Goal: Task Accomplishment & Management: Manage account settings

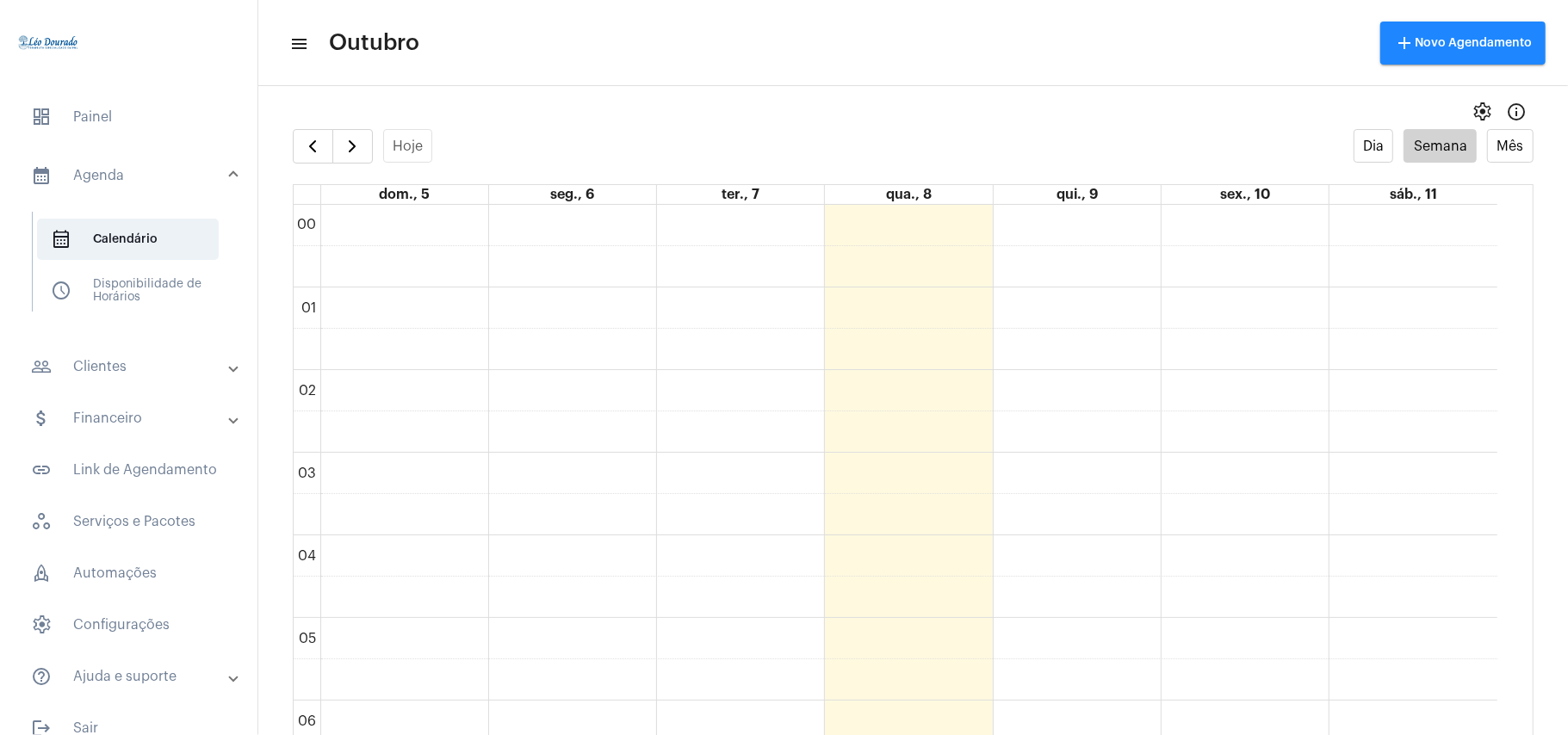
scroll to position [38, 0]
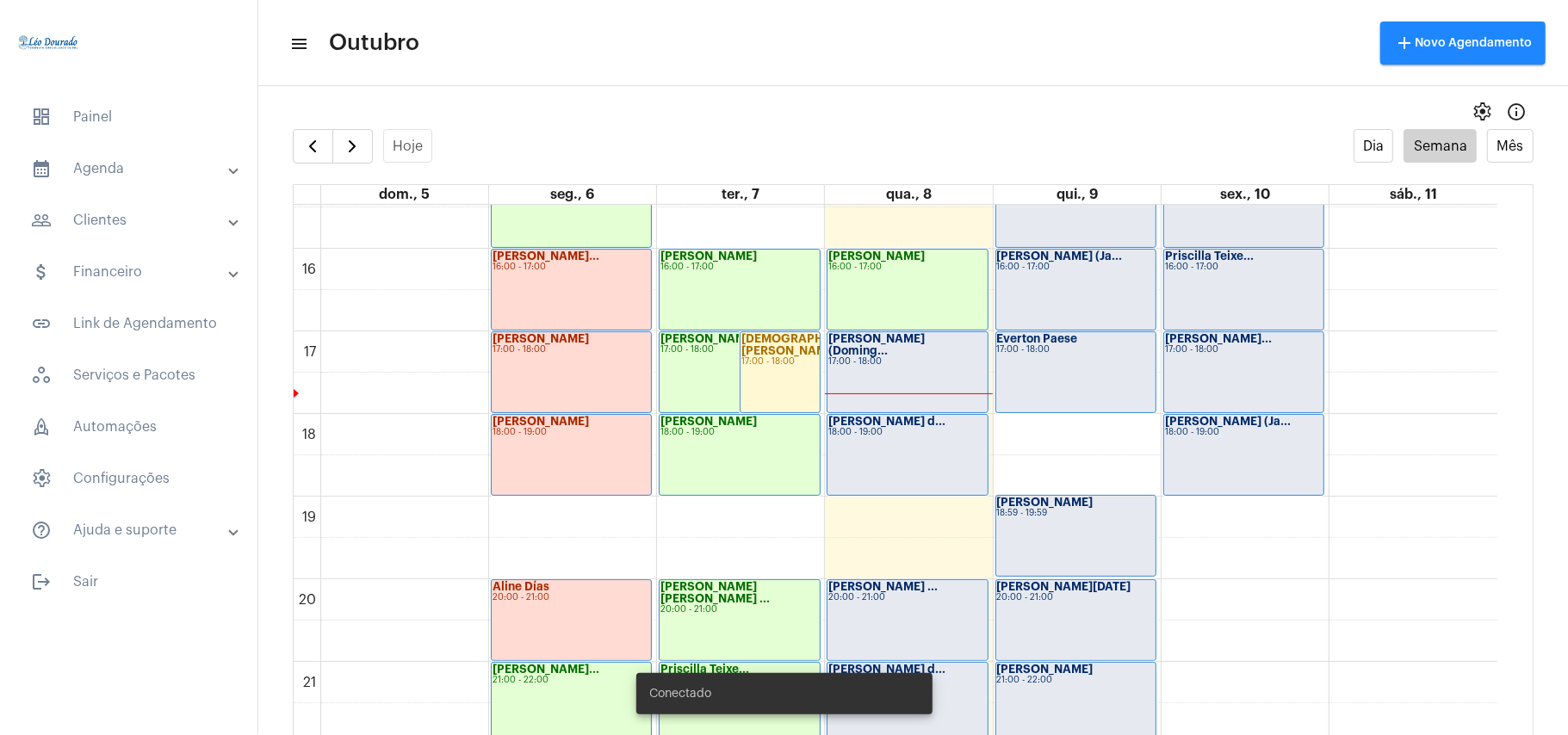
scroll to position [1302, 0]
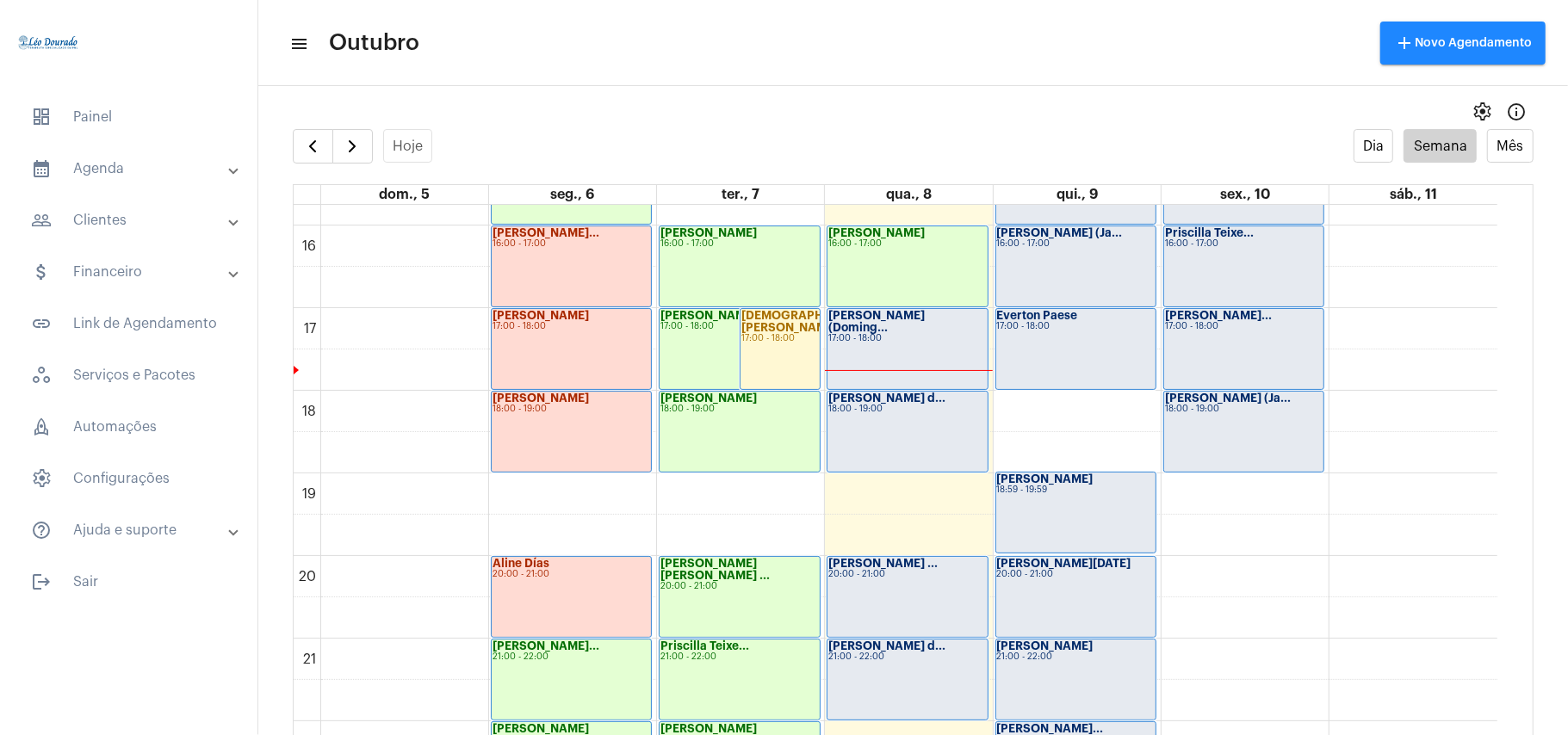
click at [923, 431] on div "[PERSON_NAME] d... 18:00 - 19:00" at bounding box center [907, 432] width 159 height 80
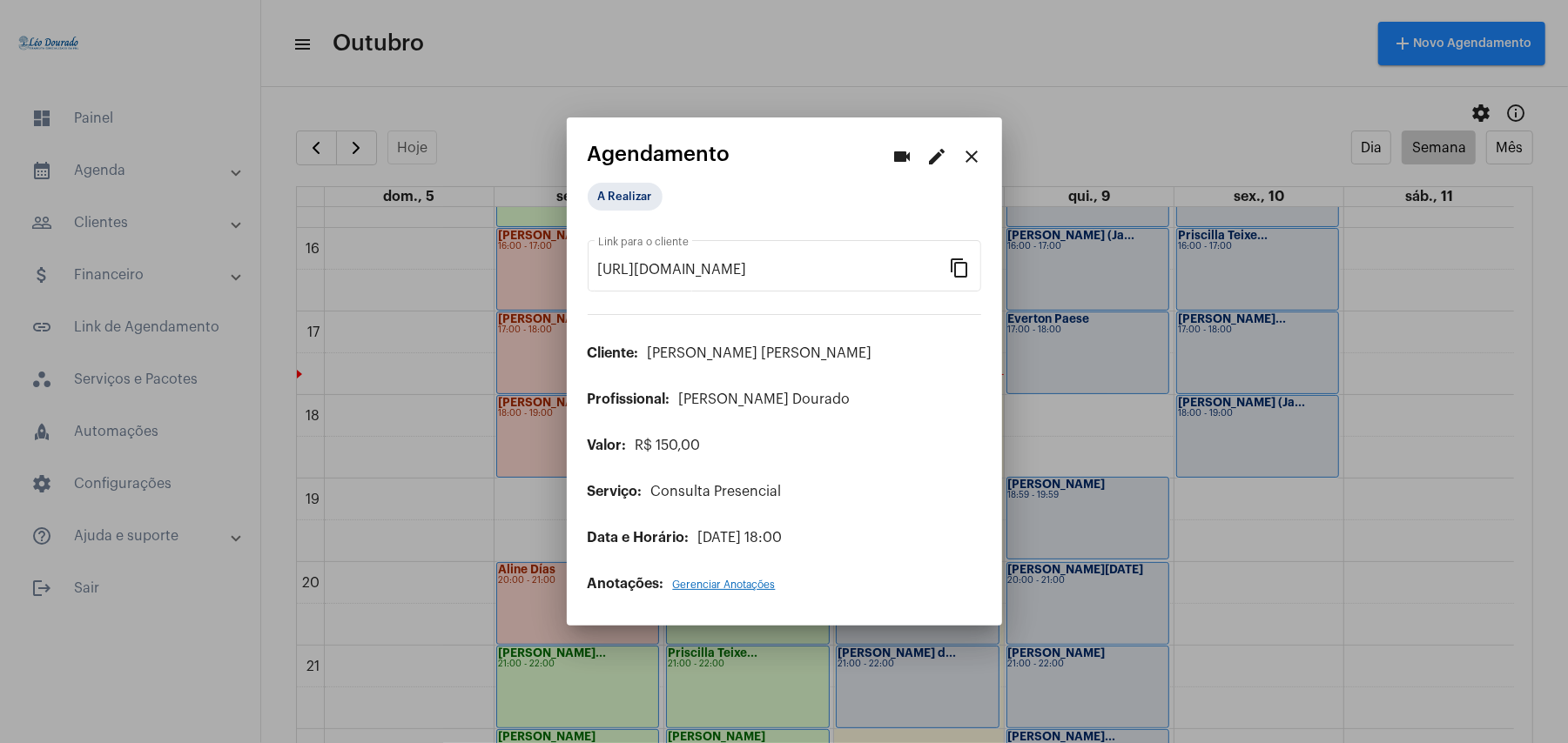
click at [940, 160] on mat-icon "edit" at bounding box center [937, 156] width 21 height 21
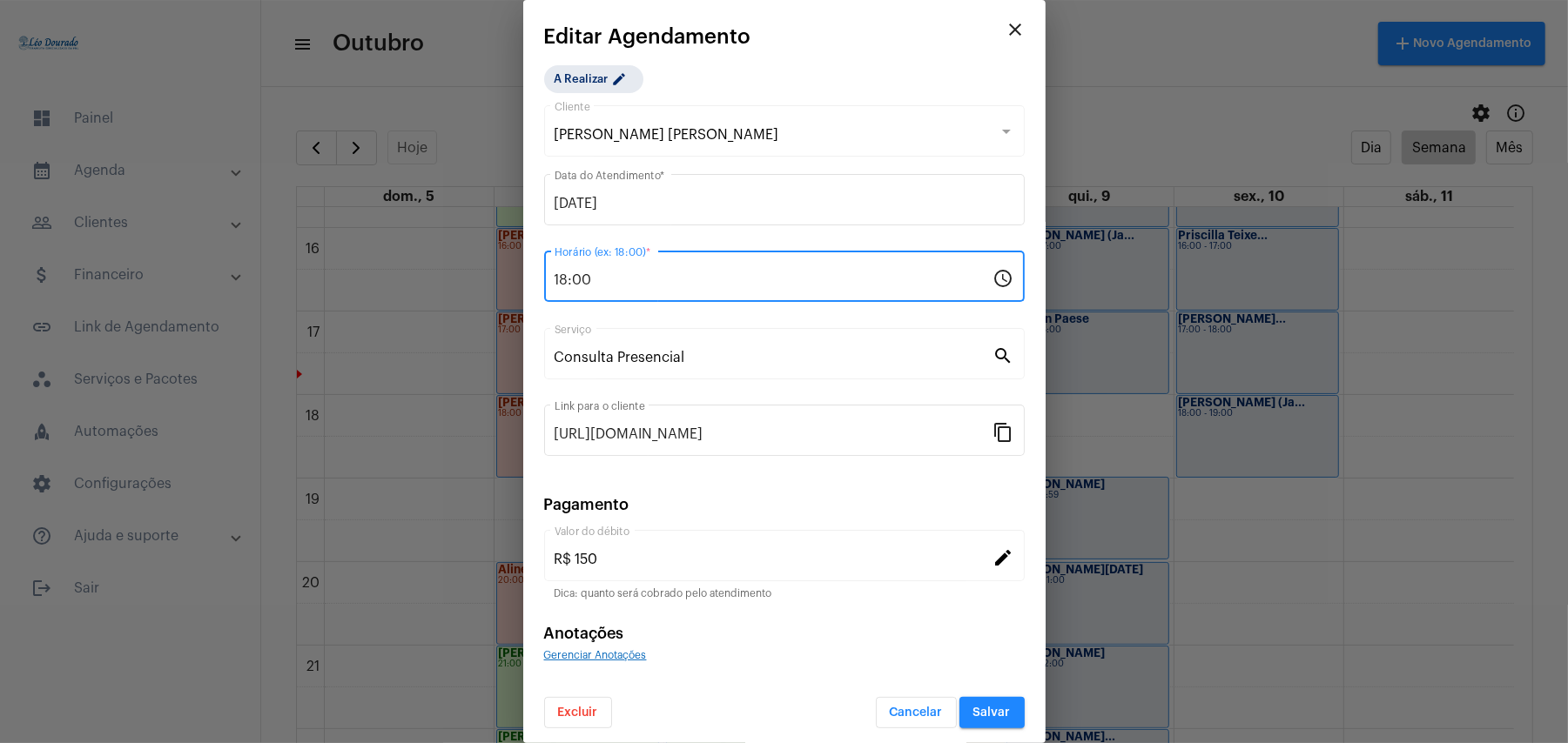
click at [632, 287] on input "18:00" at bounding box center [774, 280] width 439 height 16
type input "18:20"
click at [982, 710] on span "Salvar" at bounding box center [991, 712] width 37 height 12
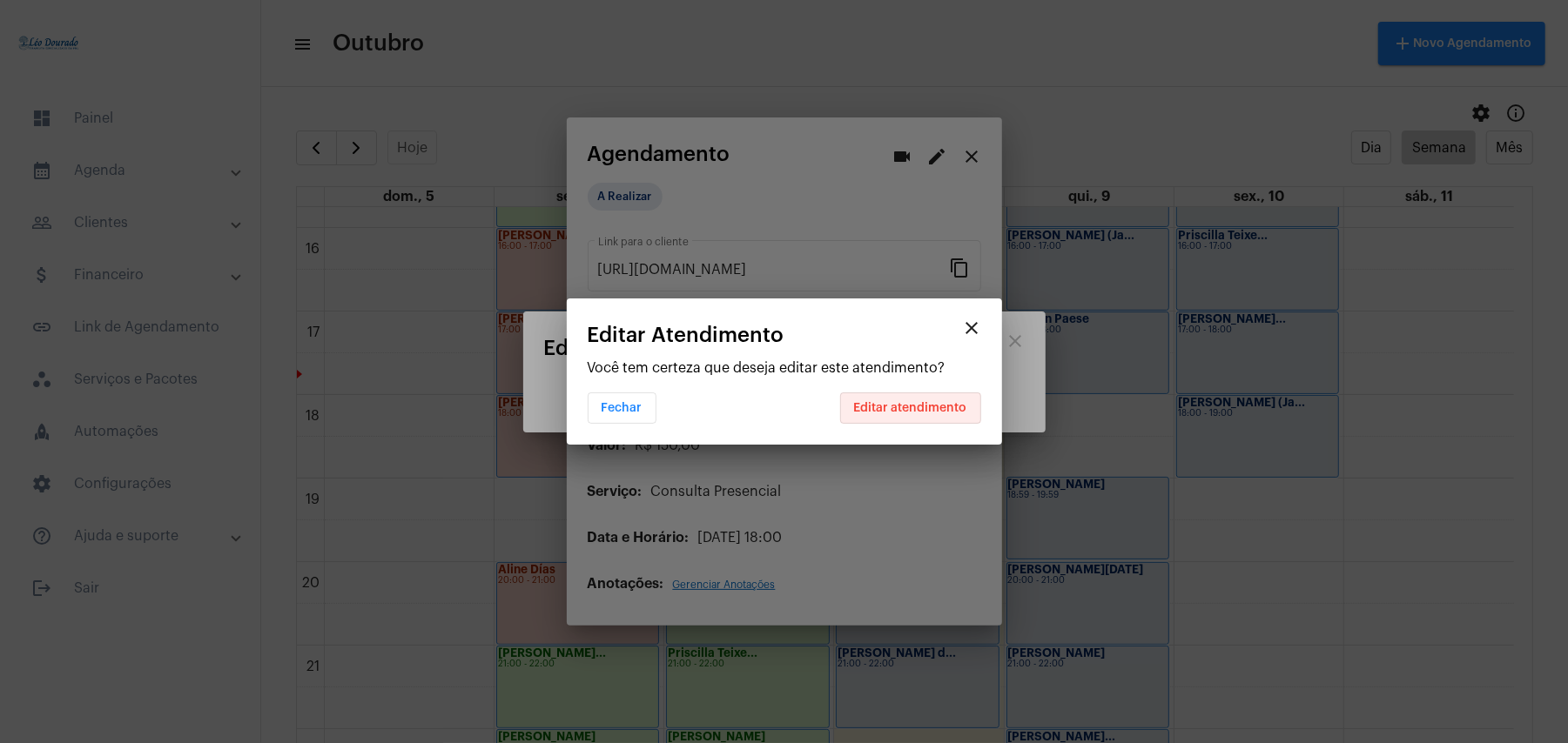
click at [933, 407] on span "Editar atendimento" at bounding box center [911, 408] width 113 height 12
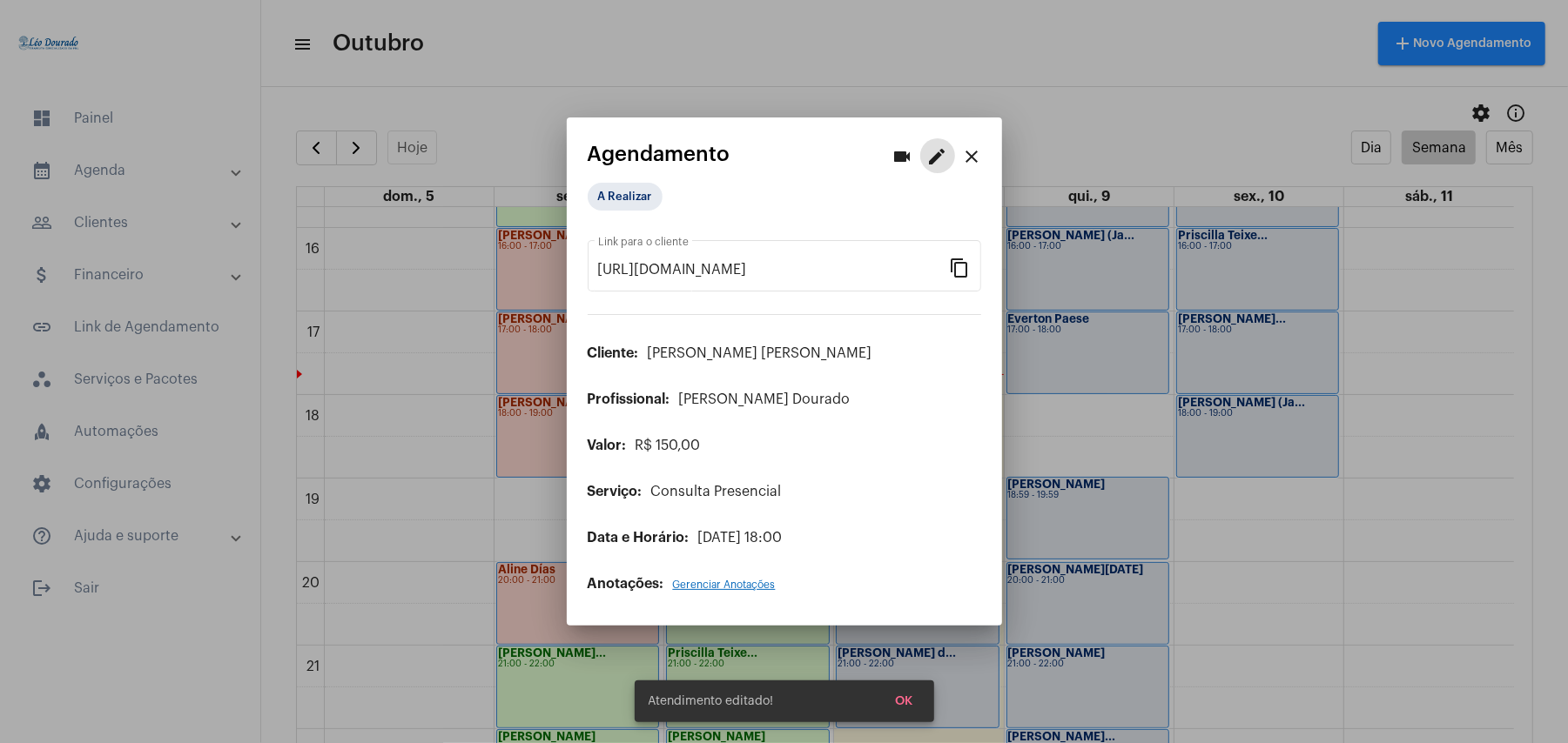
click at [968, 158] on mat-icon "close" at bounding box center [972, 156] width 21 height 21
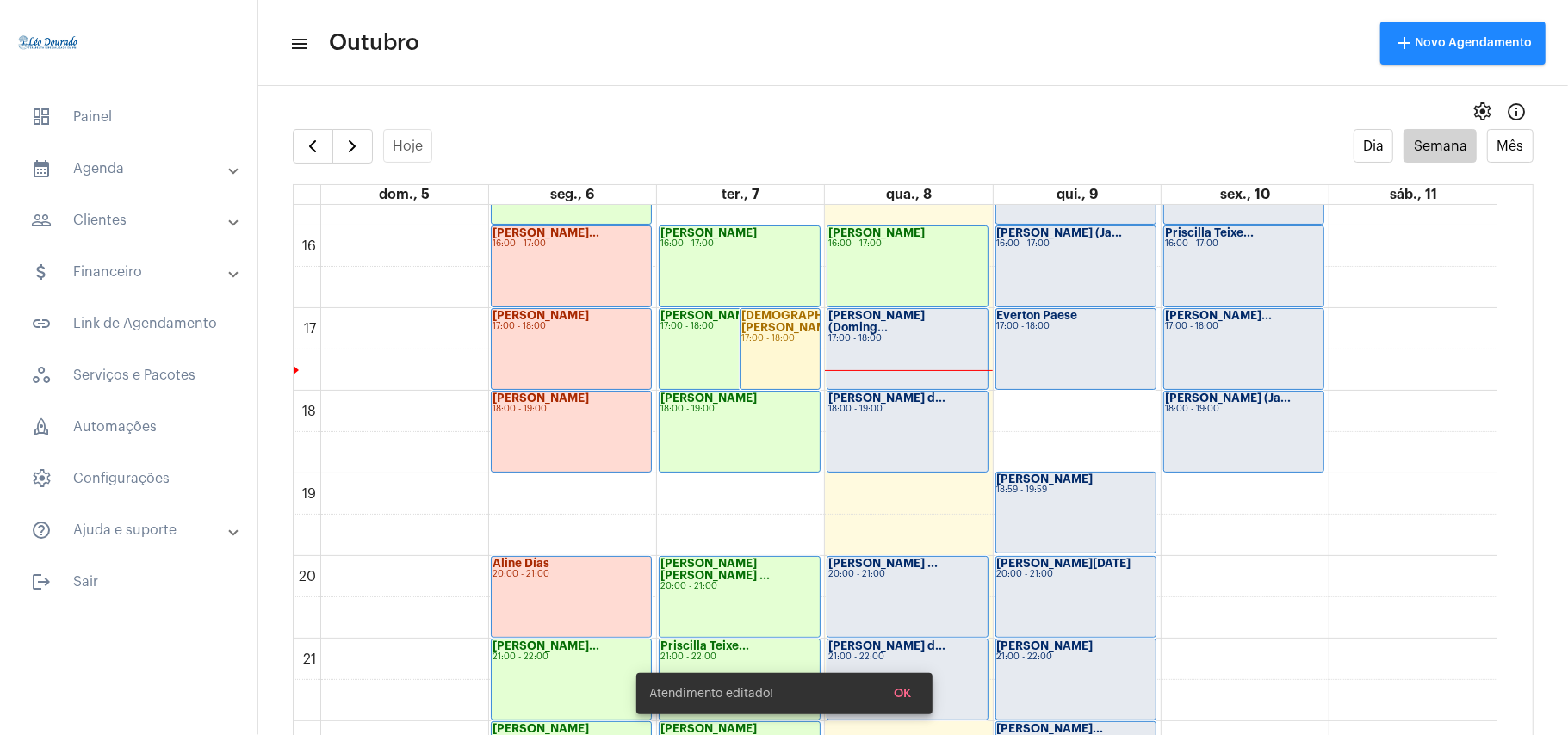
click at [901, 339] on div "[PERSON_NAME] (Doming... 17:00 - 18:00" at bounding box center [907, 349] width 159 height 80
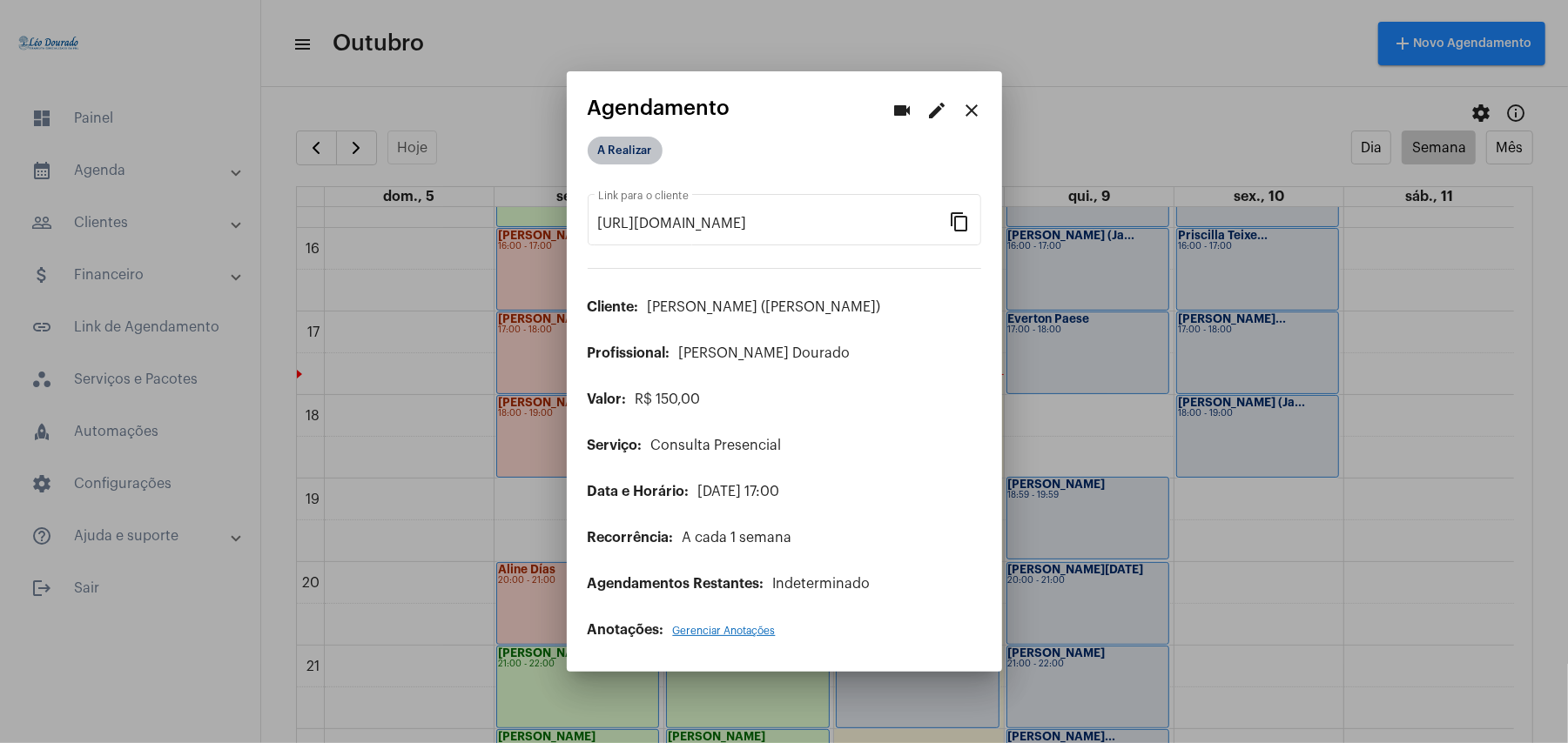
click at [627, 160] on mat-chip "A Realizar" at bounding box center [625, 151] width 75 height 28
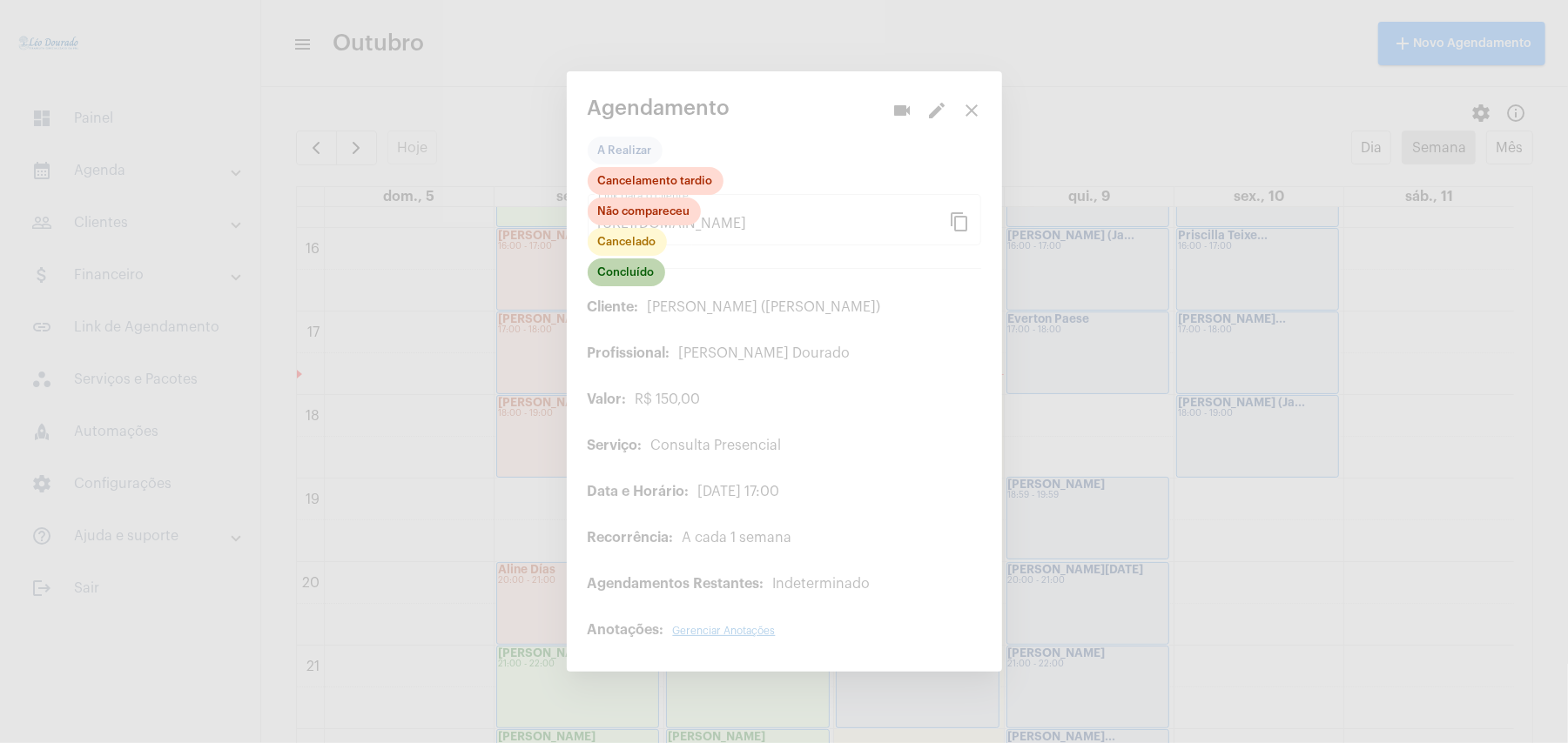
click at [620, 273] on mat-chip "Concluído" at bounding box center [626, 272] width 78 height 28
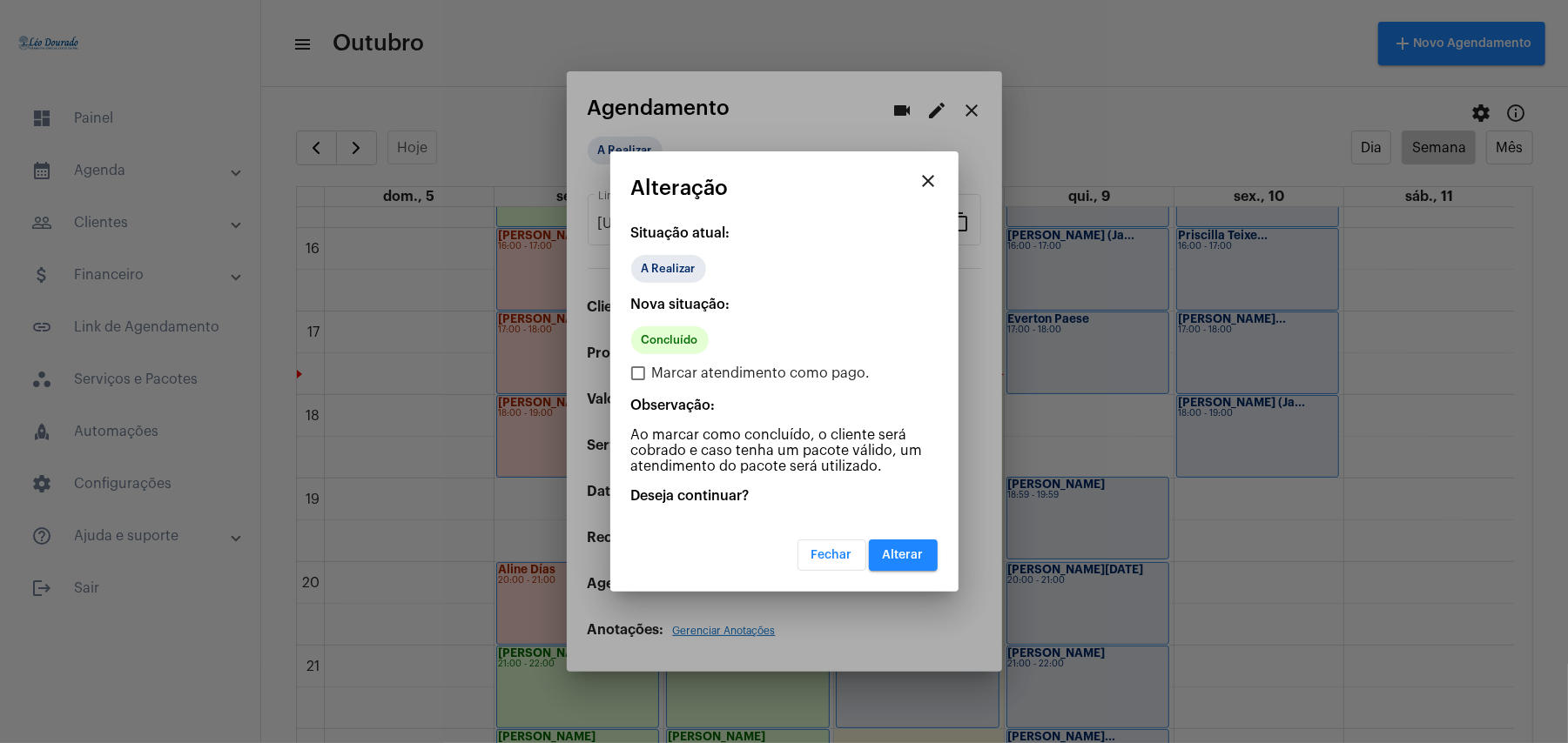
click at [670, 367] on span "Marcar atendimento como pago." at bounding box center [760, 373] width 218 height 21
click at [638, 381] on input "Marcar atendimento como pago." at bounding box center [637, 381] width 1 height 1
checkbox input "true"
click at [888, 549] on span "Alterar" at bounding box center [903, 555] width 41 height 12
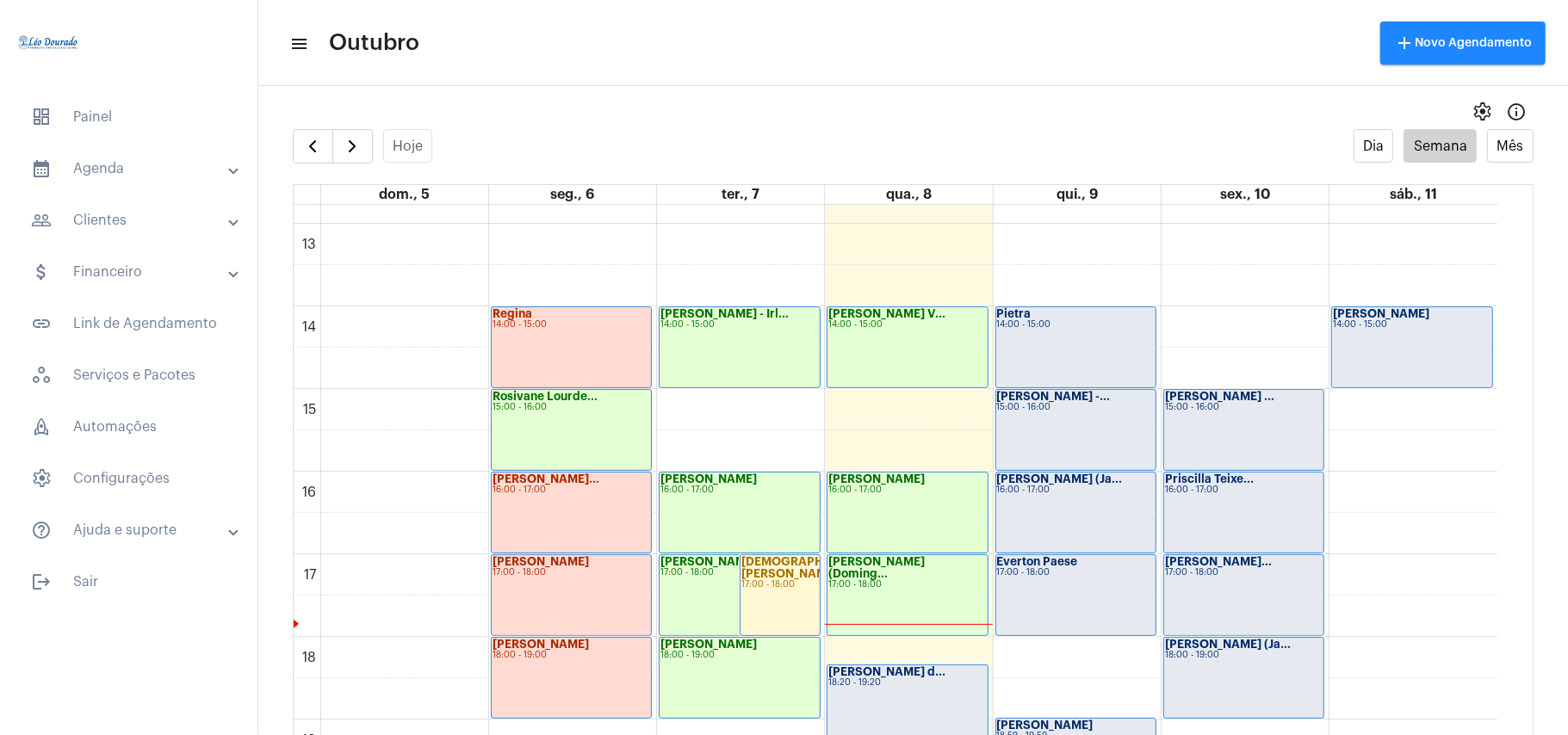
scroll to position [1072, 0]
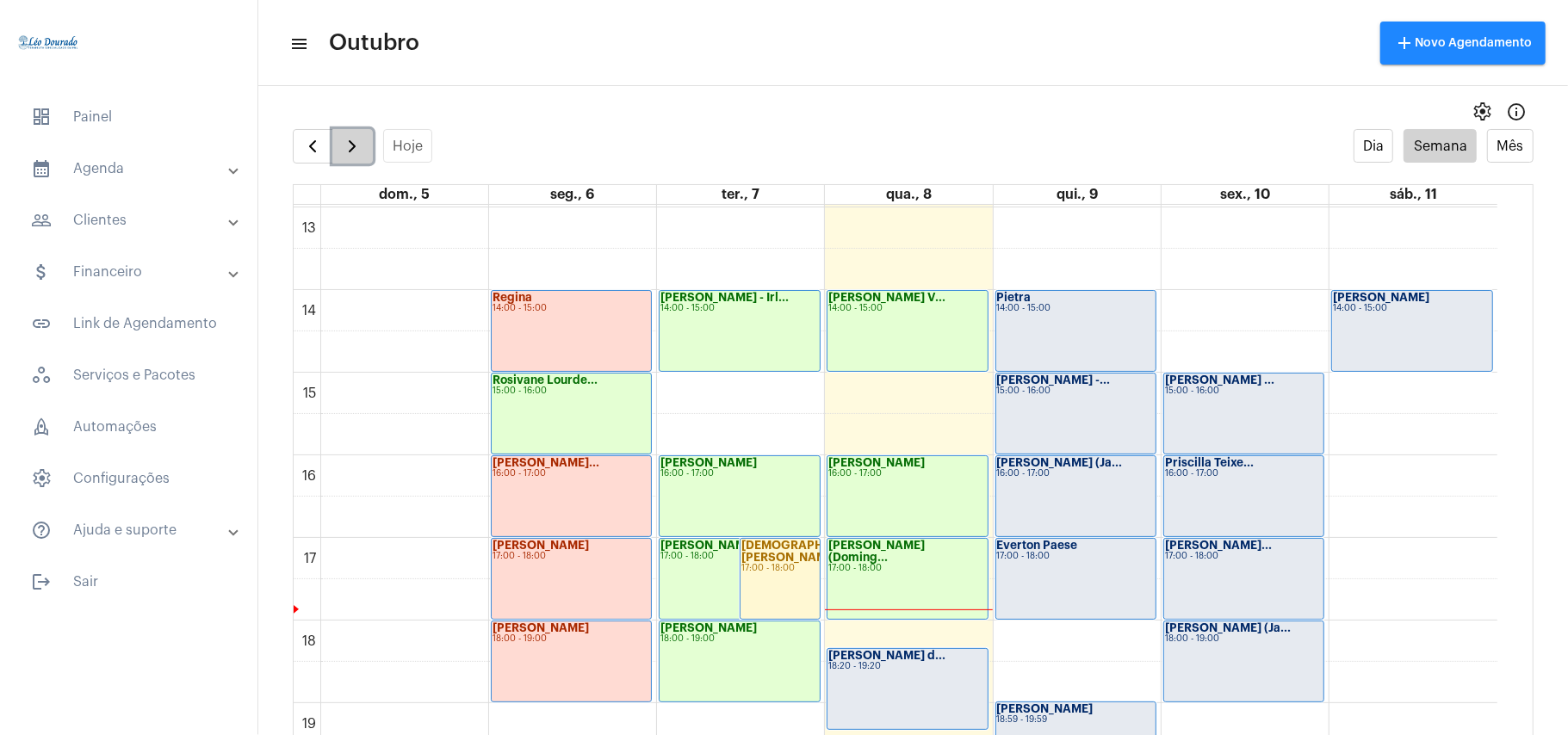
click at [346, 153] on span "button" at bounding box center [352, 146] width 21 height 21
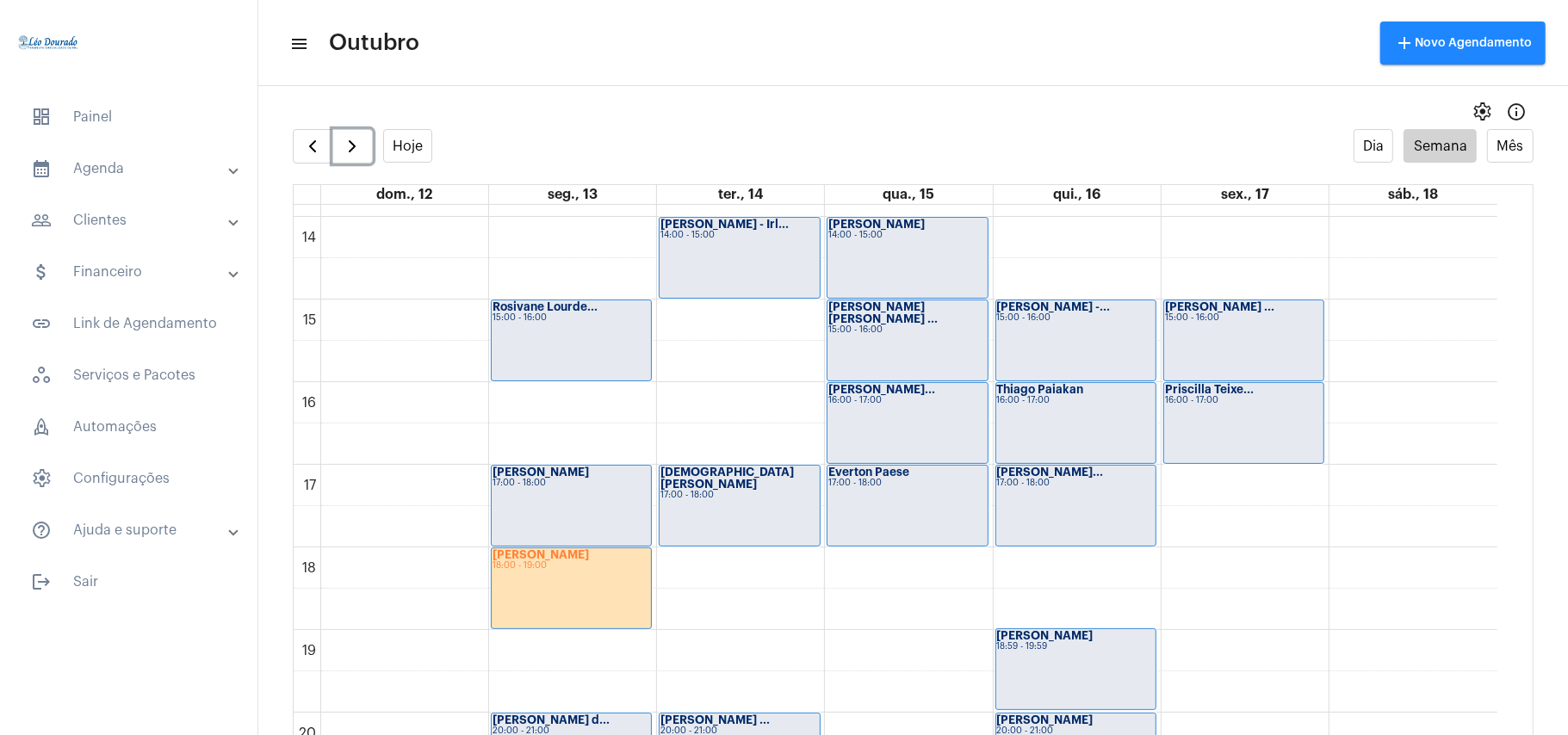
scroll to position [1186, 0]
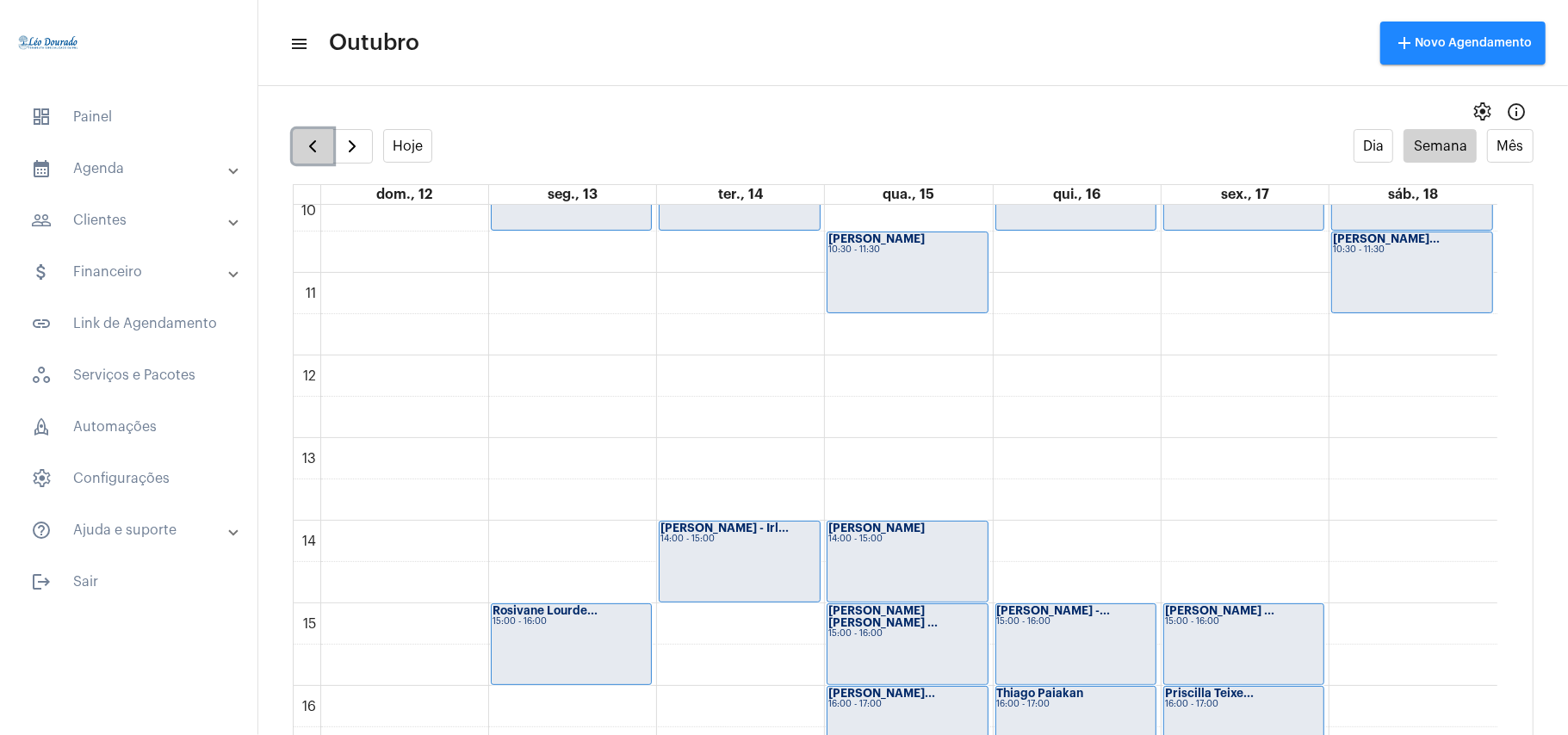
click at [315, 139] on span "button" at bounding box center [312, 146] width 21 height 21
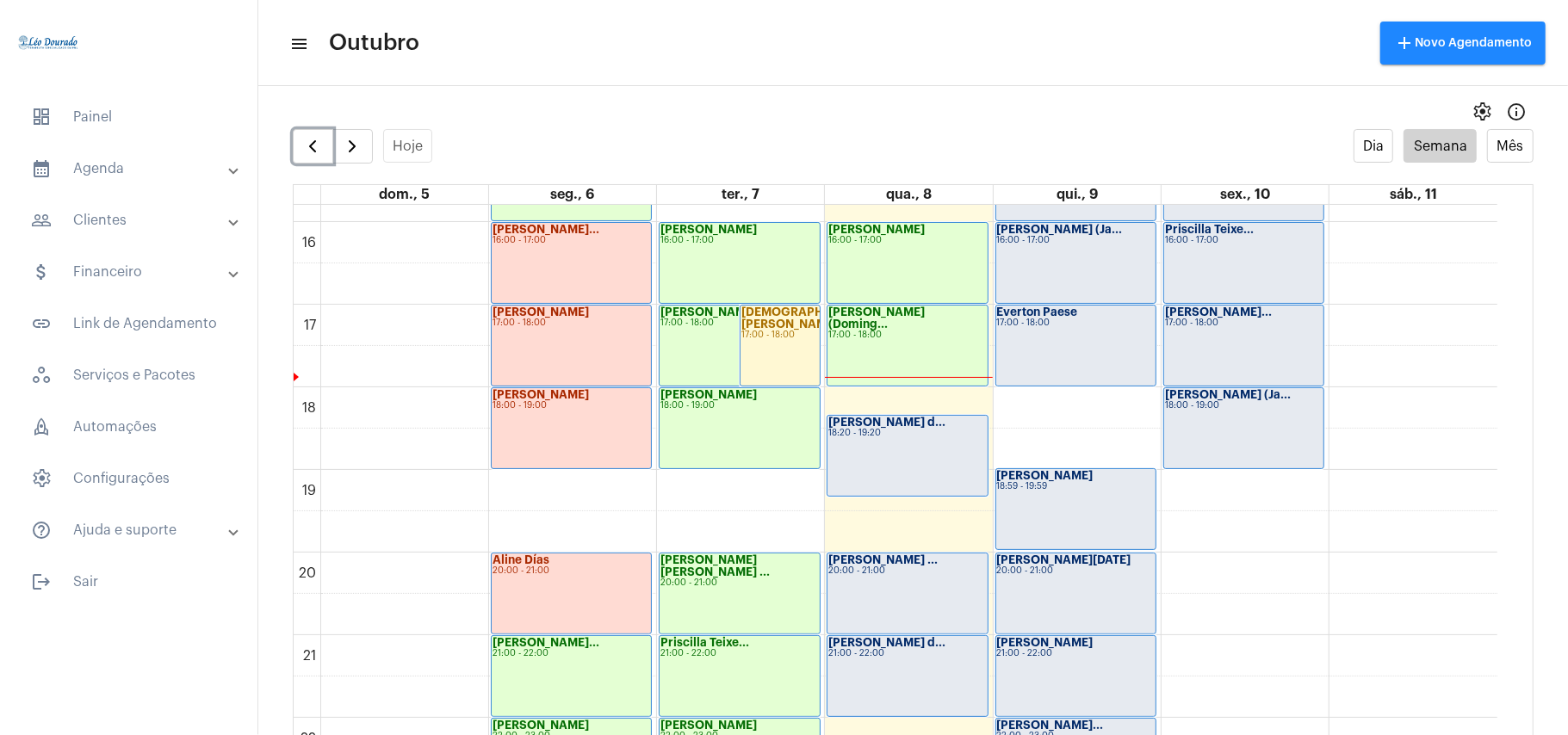
scroll to position [1420, 0]
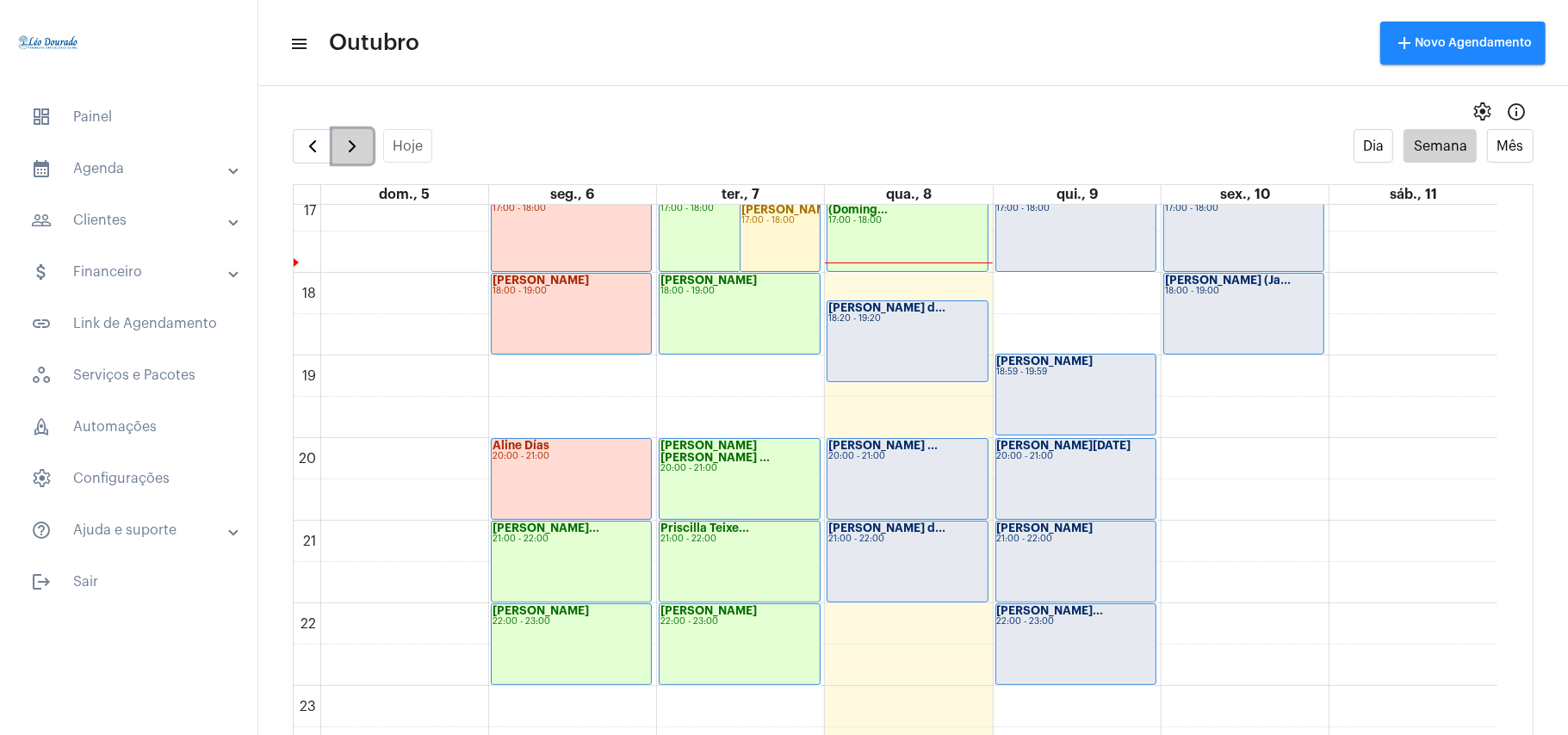
click at [342, 152] on span "button" at bounding box center [352, 146] width 21 height 21
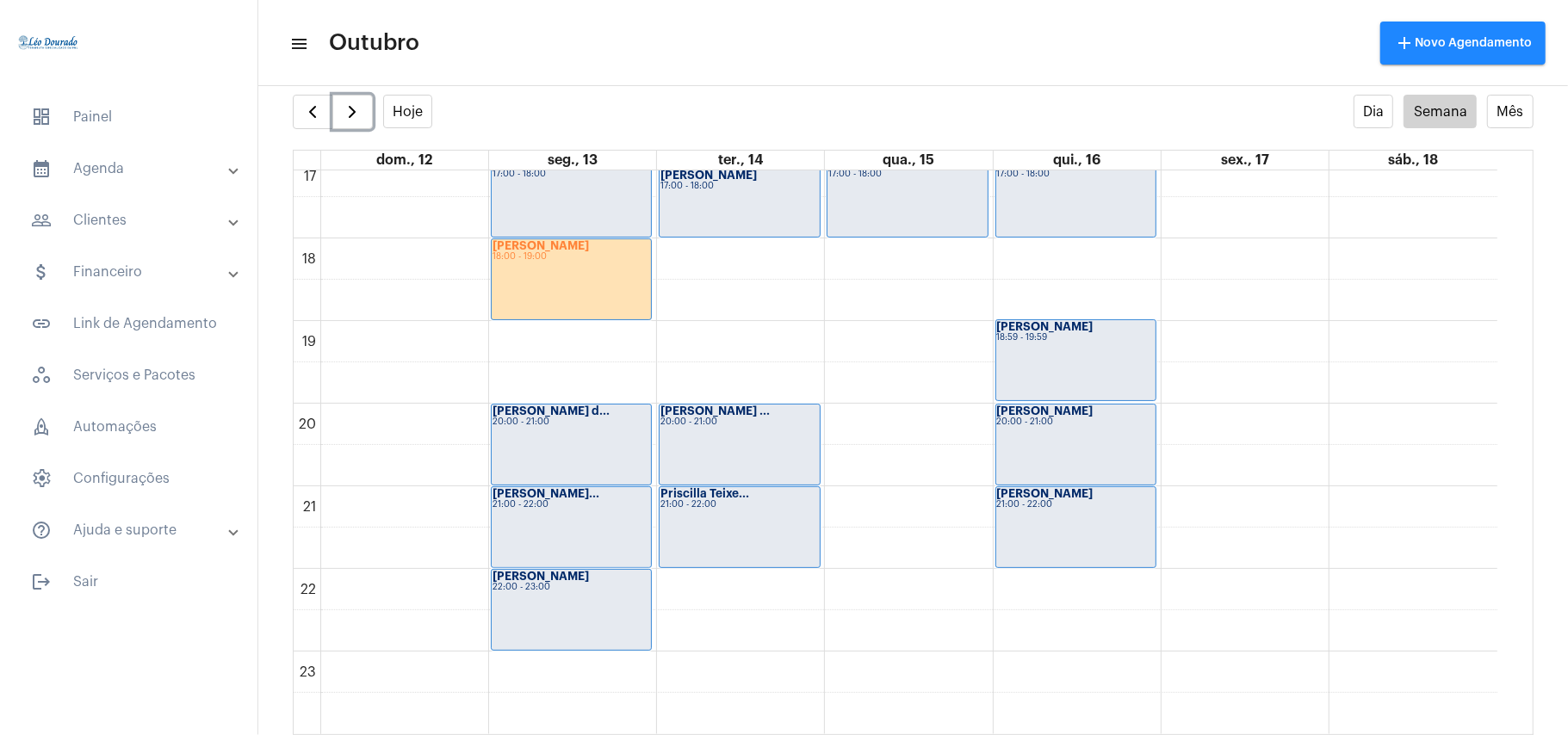
scroll to position [1190, 0]
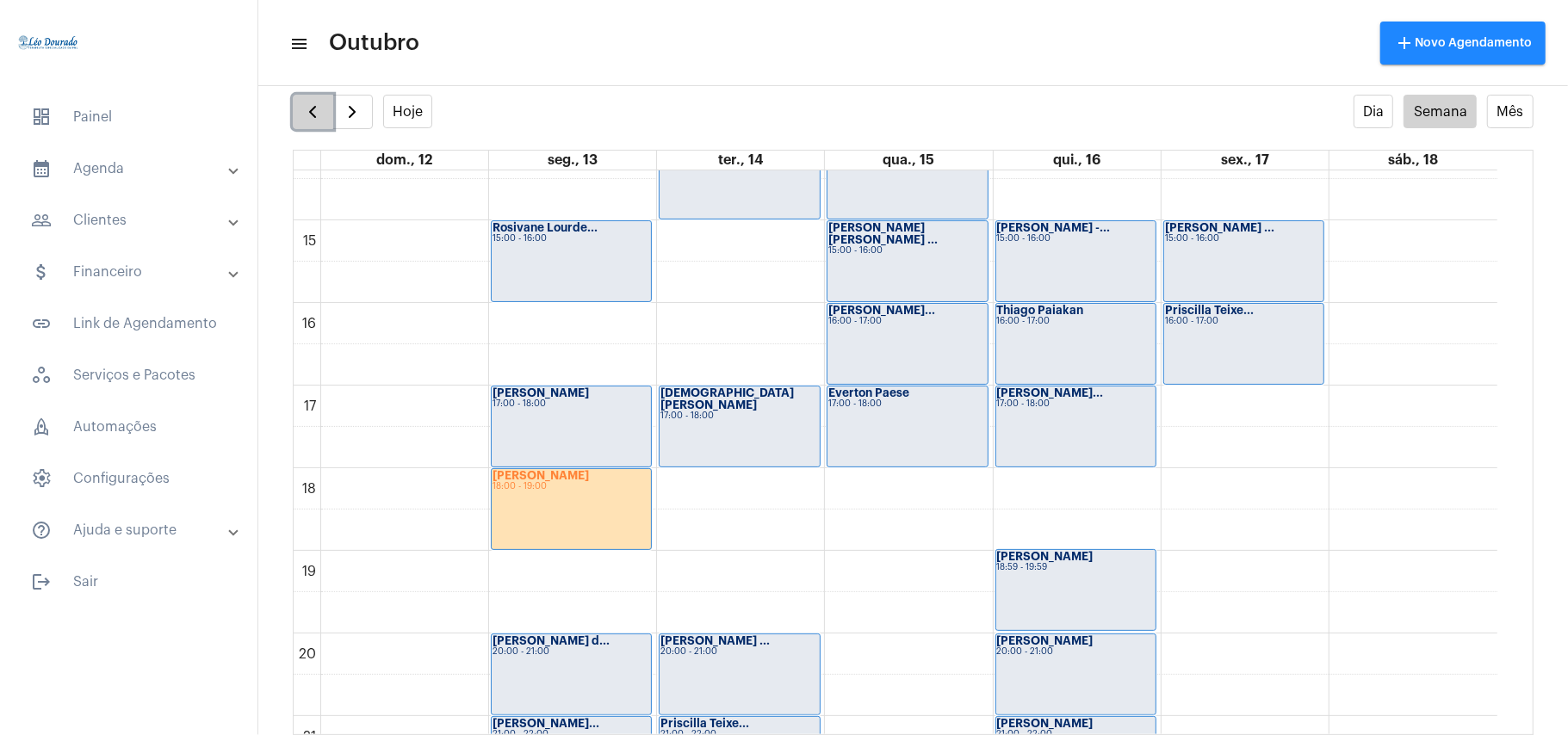
click at [310, 111] on span "button" at bounding box center [312, 112] width 21 height 21
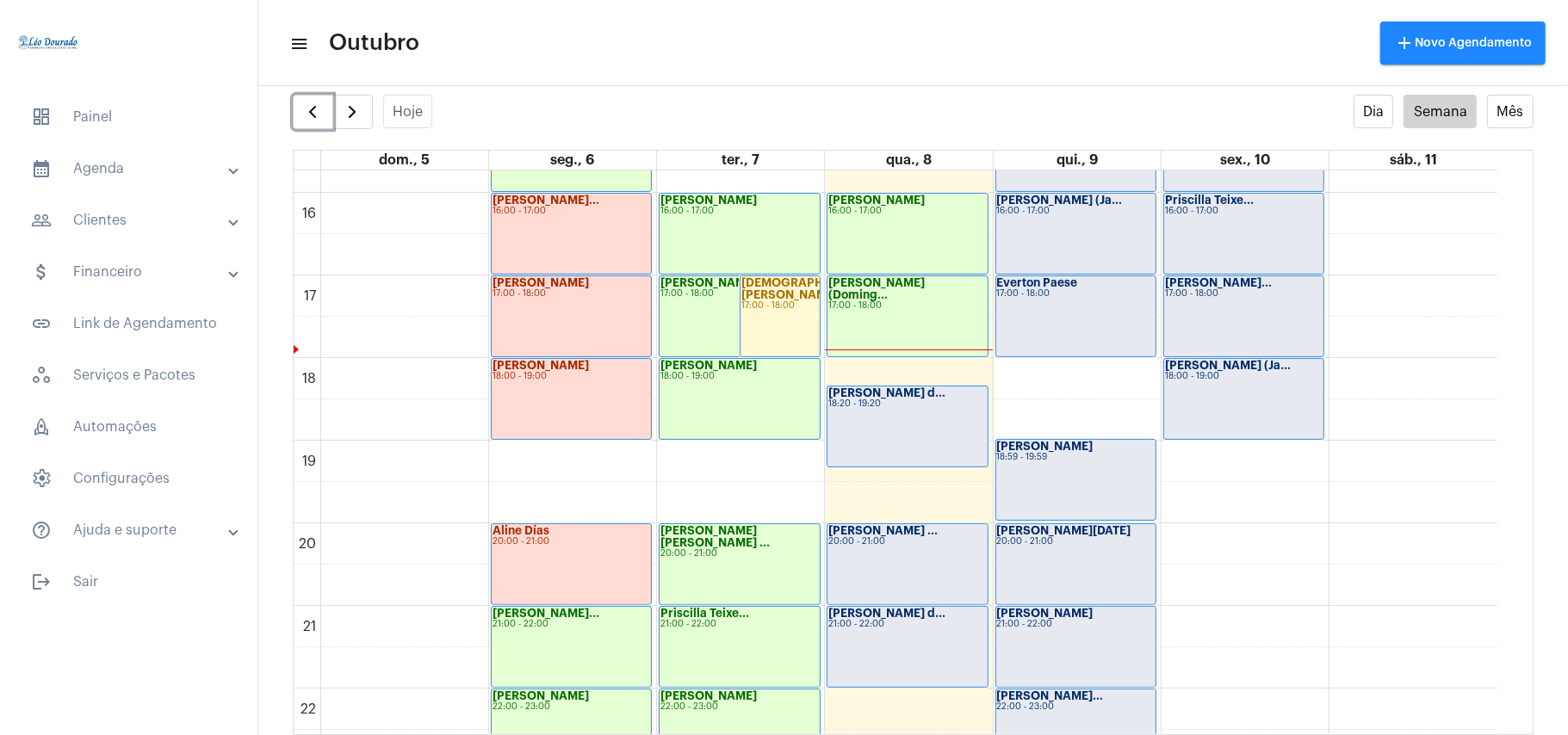
scroll to position [1302, 0]
click at [901, 448] on div "[PERSON_NAME] d... 18:20 - 19:20" at bounding box center [907, 424] width 159 height 80
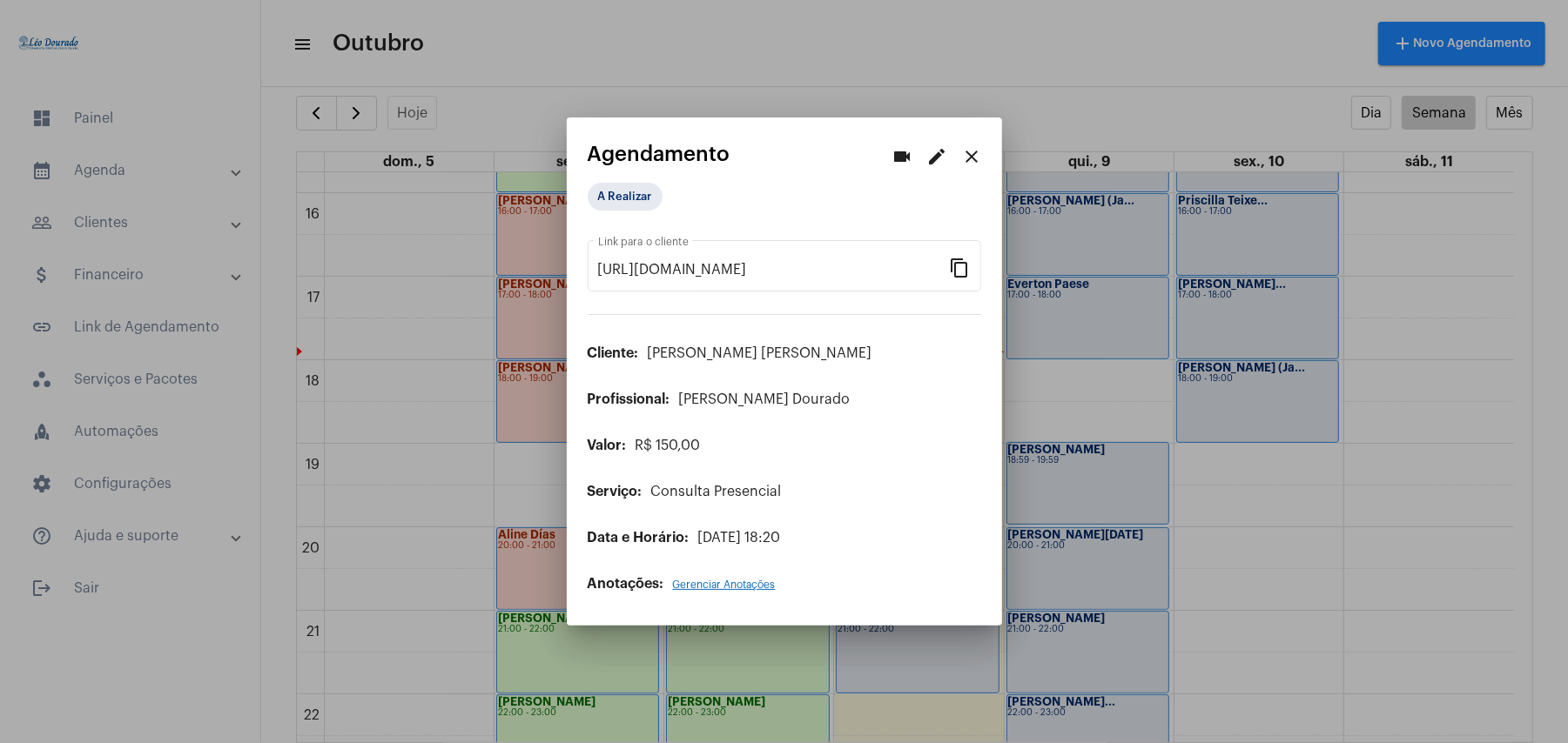
click at [935, 158] on mat-icon "edit" at bounding box center [937, 156] width 21 height 21
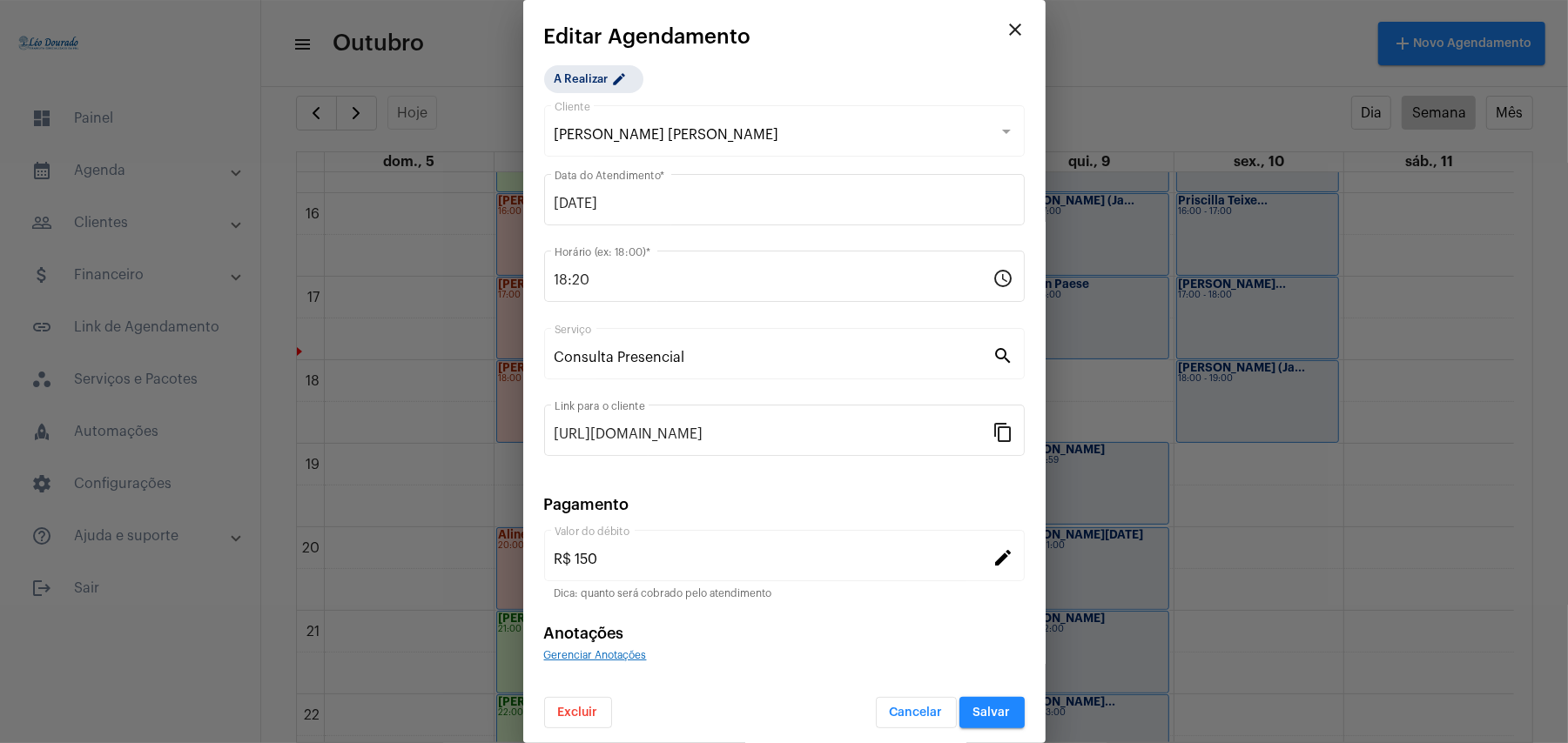
click at [572, 728] on mat-dialog-container "close Editar Agendamento A Realizar edit [PERSON_NAME] [PERSON_NAME] Cliente [D…" at bounding box center [784, 372] width 522 height 743
click at [582, 708] on span "Excluir" at bounding box center [578, 712] width 40 height 12
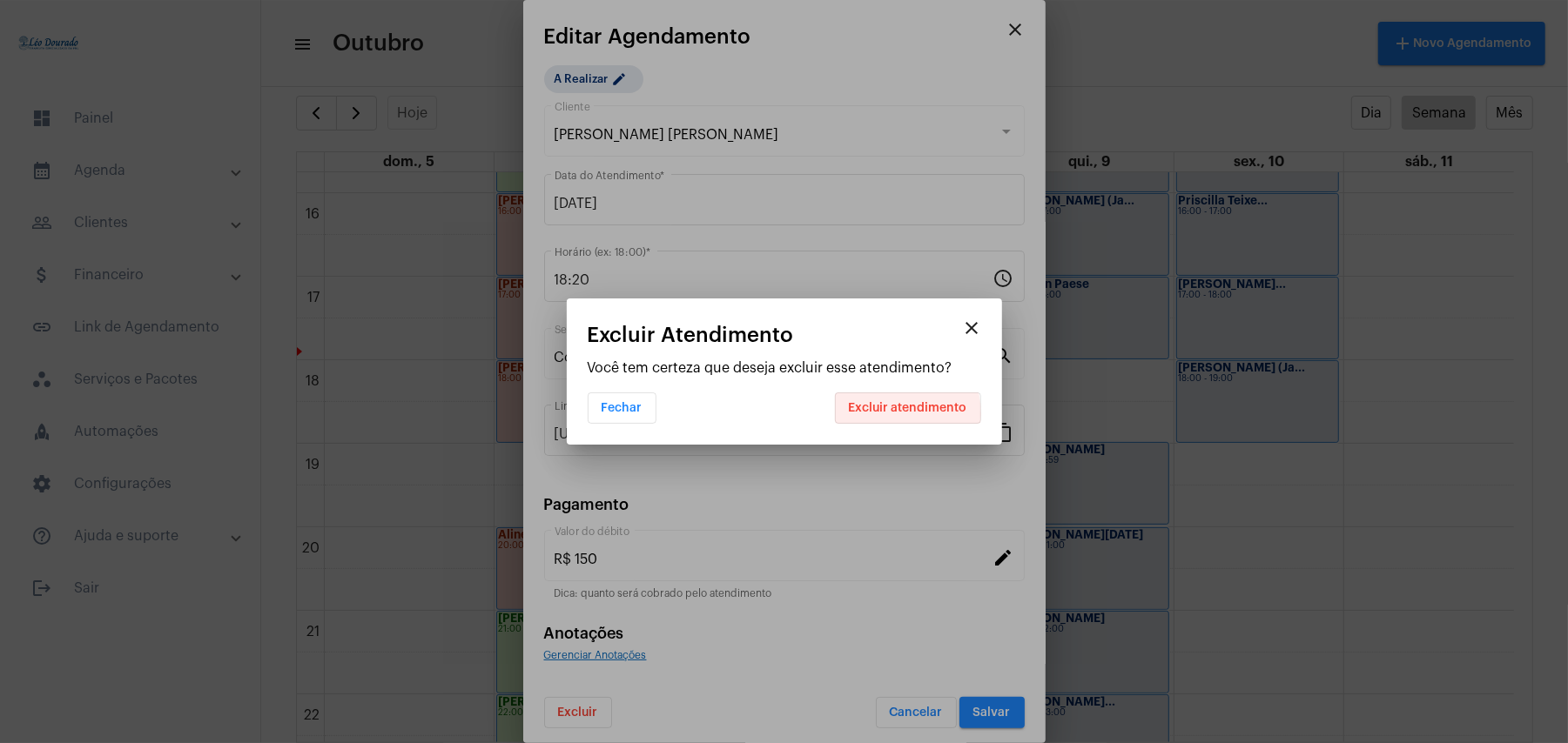
click at [888, 414] on span "Excluir atendimento" at bounding box center [908, 408] width 119 height 12
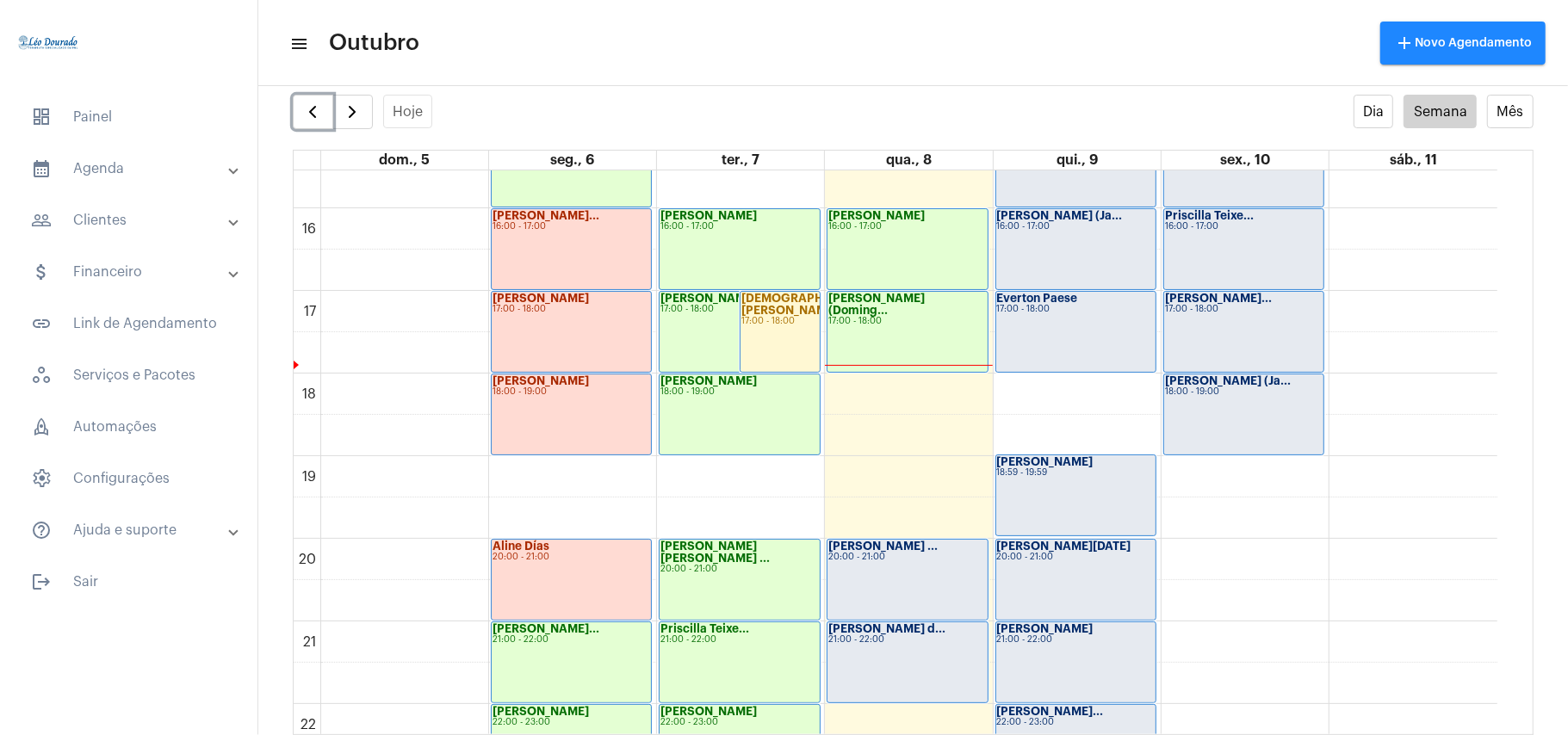
scroll to position [1190, 0]
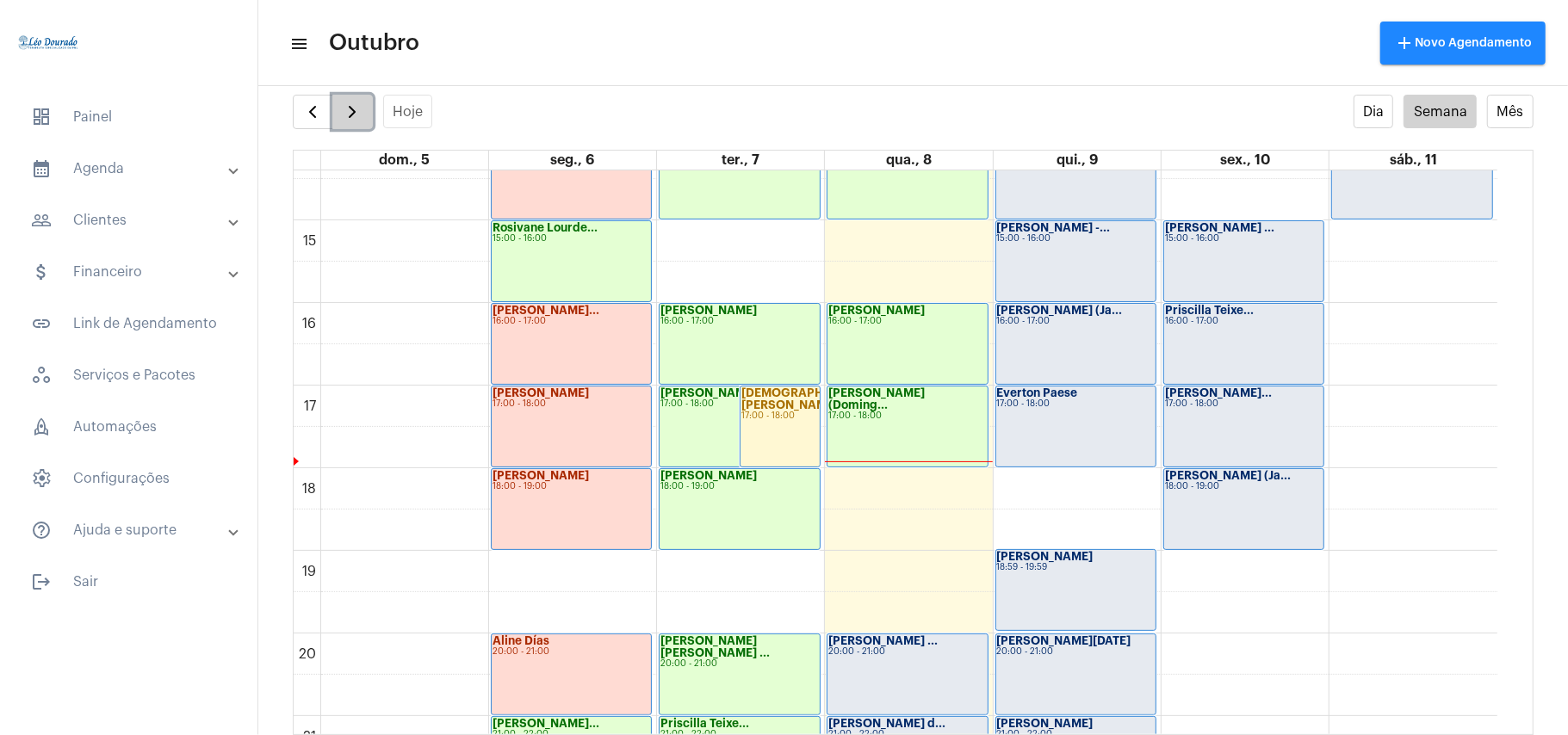
click at [352, 110] on span "button" at bounding box center [352, 112] width 21 height 21
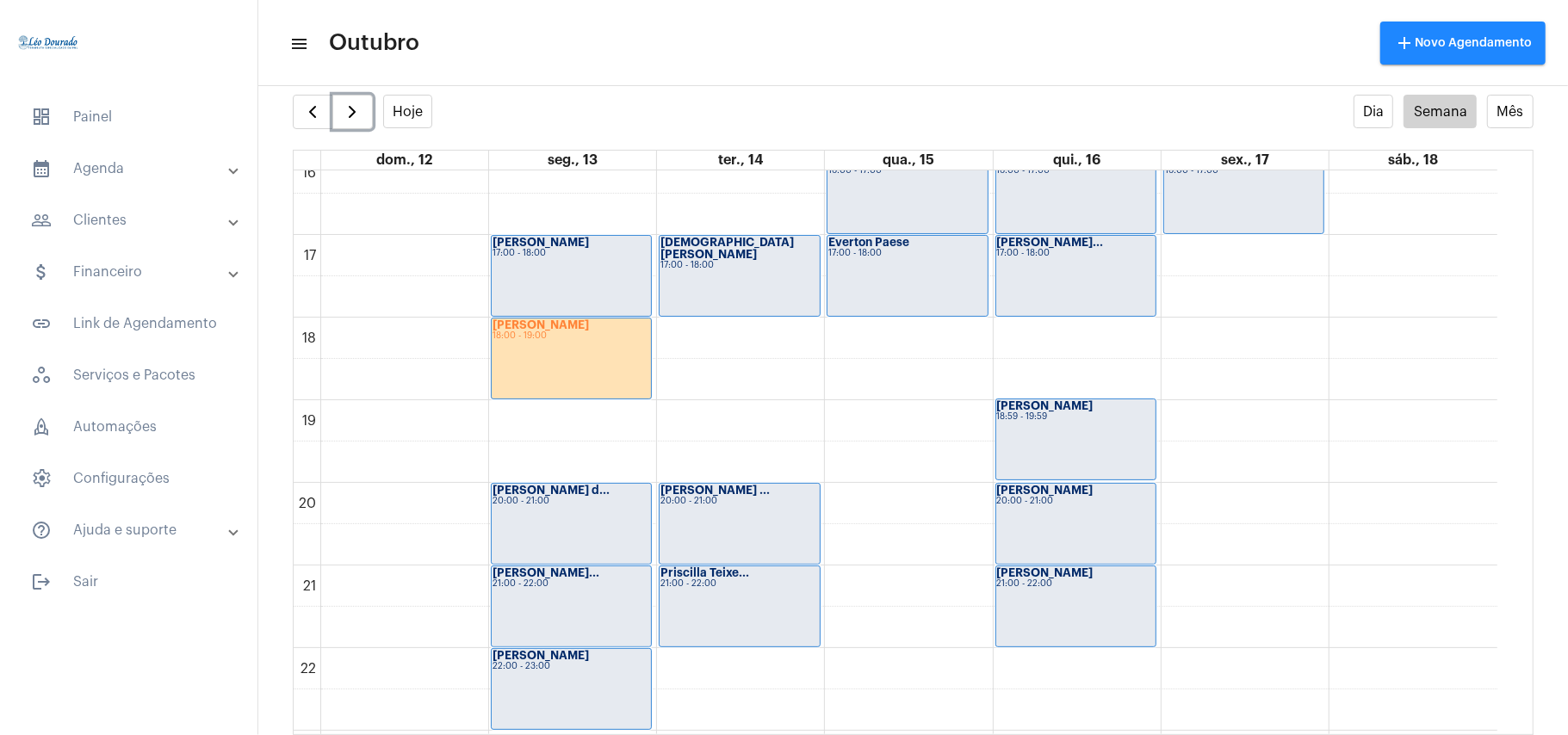
scroll to position [1300, 0]
